Goal: Transaction & Acquisition: Book appointment/travel/reservation

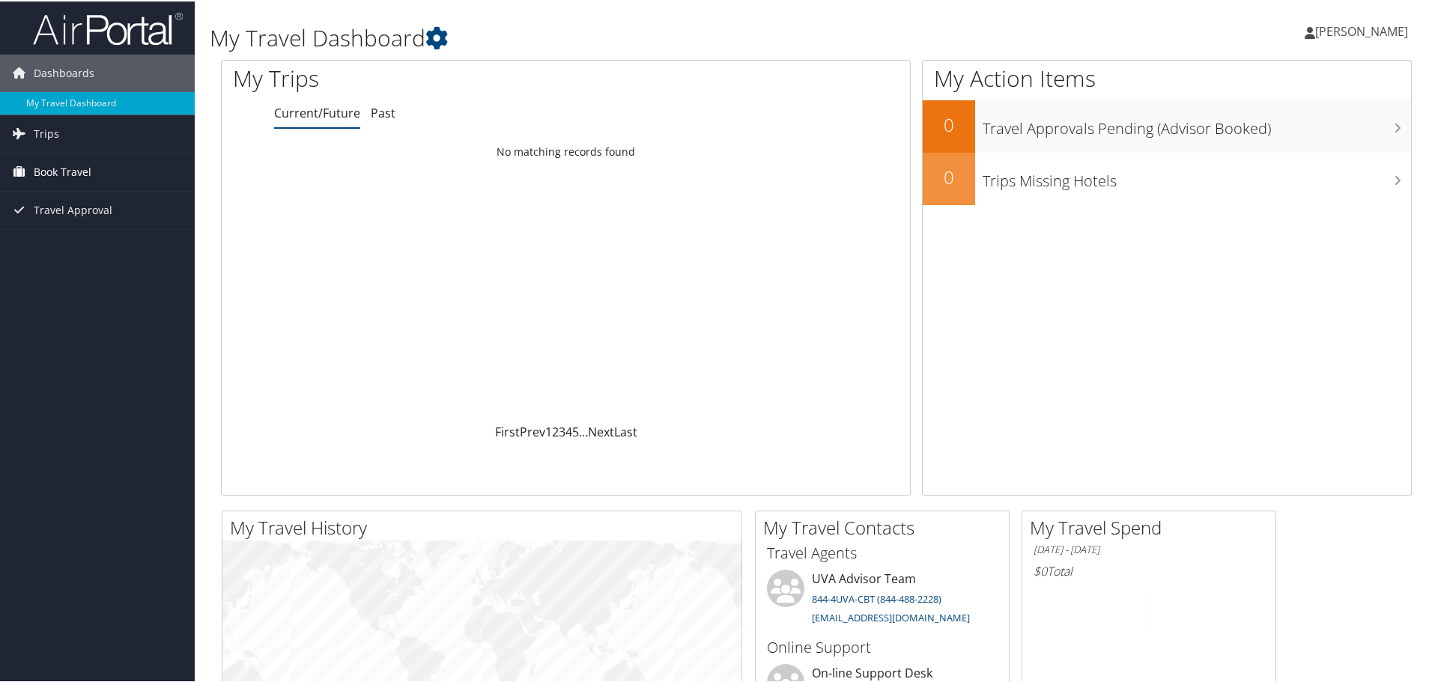
click at [88, 179] on span "Book Travel" at bounding box center [63, 170] width 58 height 37
click at [83, 240] on link "Book/Manage Online Trips" at bounding box center [97, 245] width 195 height 22
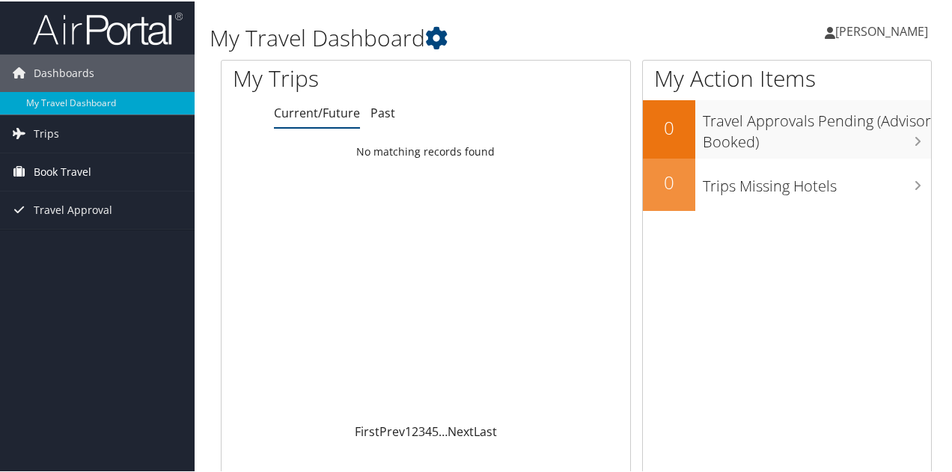
click at [56, 161] on span "Book Travel" at bounding box center [63, 170] width 58 height 37
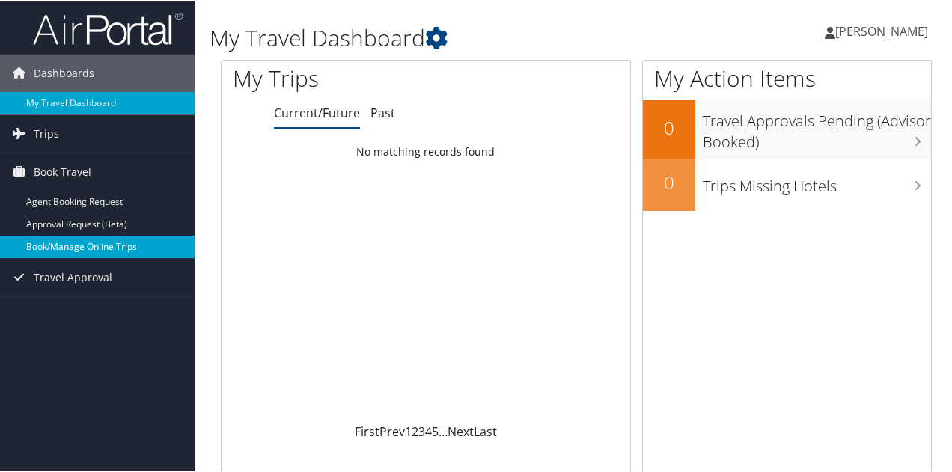
click at [67, 238] on link "Book/Manage Online Trips" at bounding box center [97, 245] width 195 height 22
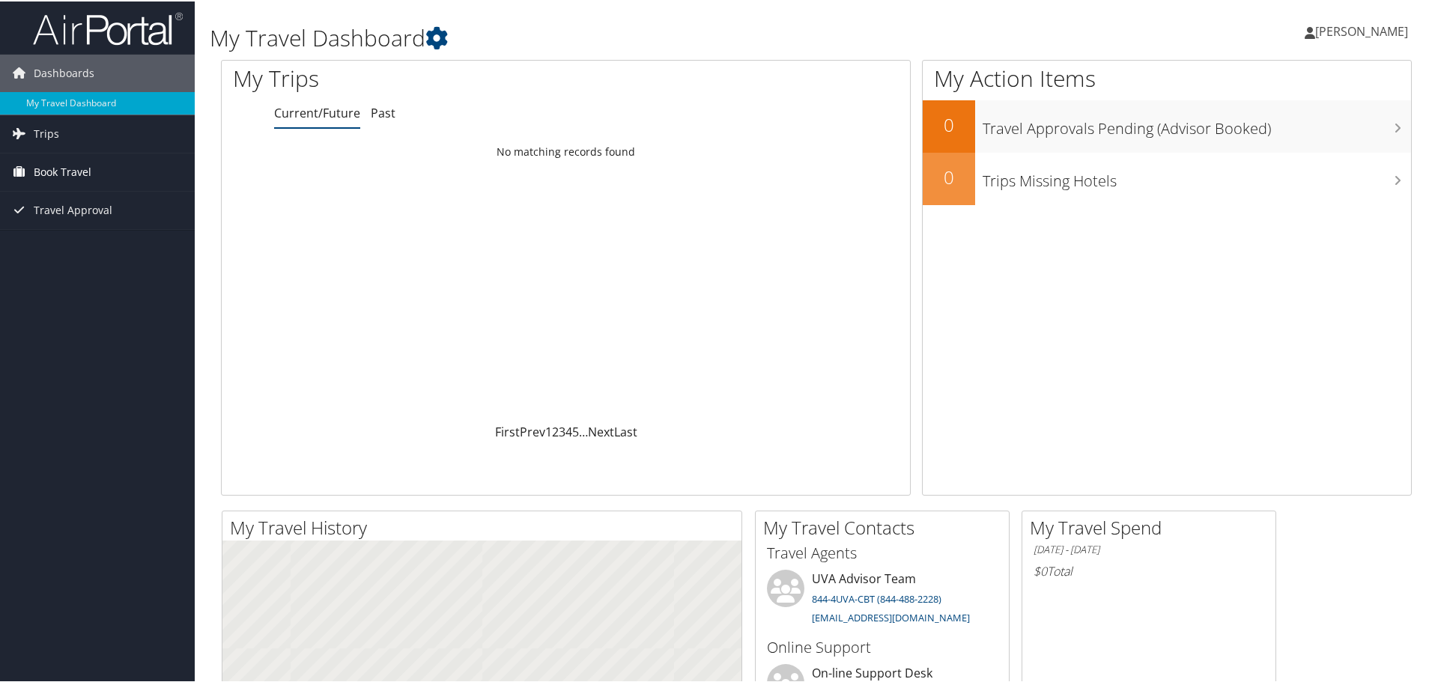
click at [78, 168] on span "Book Travel" at bounding box center [63, 170] width 58 height 37
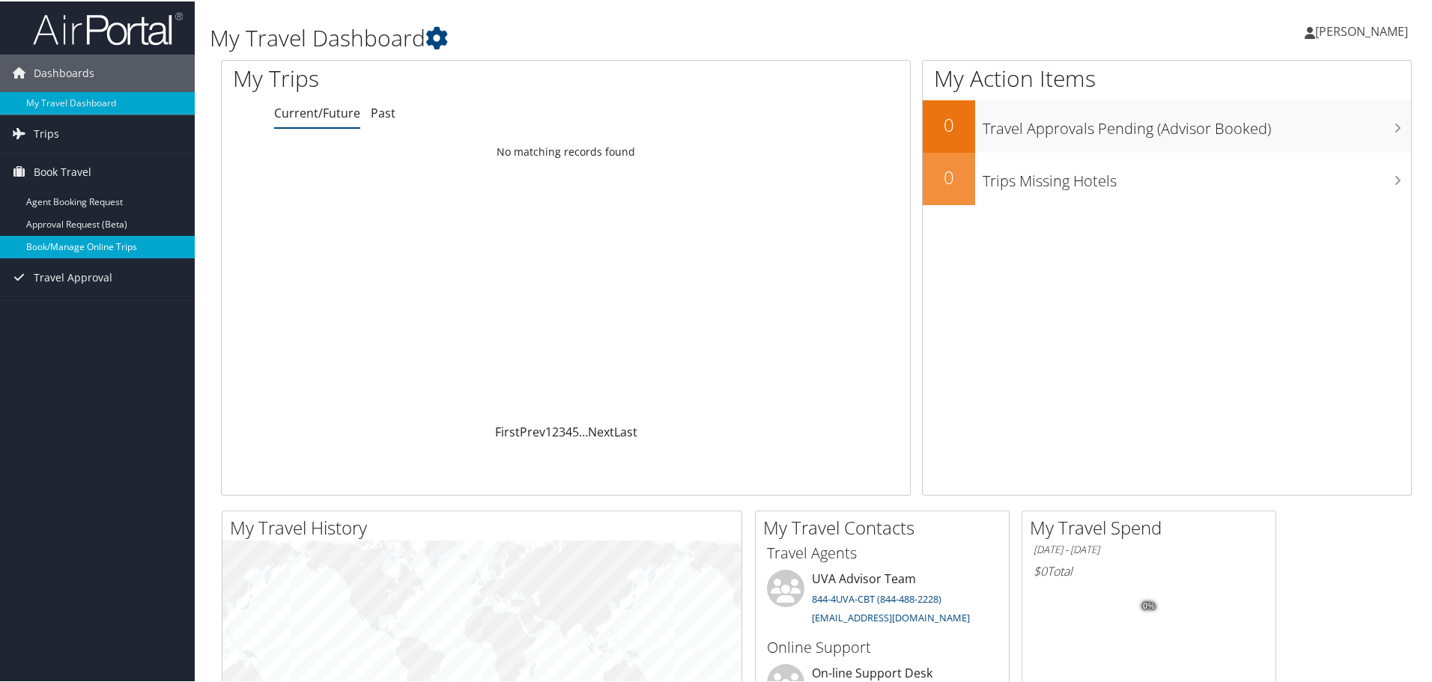
click at [88, 244] on link "Book/Manage Online Trips" at bounding box center [97, 245] width 195 height 22
click at [98, 247] on link "Book/Manage Online Trips" at bounding box center [97, 245] width 195 height 22
